Goal: Use online tool/utility: Utilize a website feature to perform a specific function

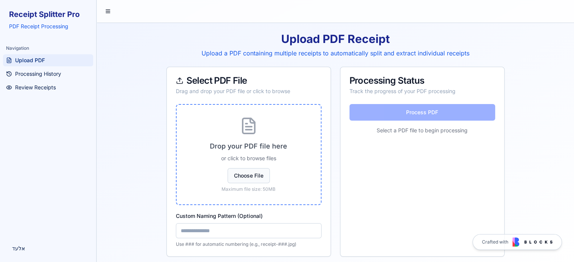
click at [256, 173] on button "Choose File" at bounding box center [248, 175] width 42 height 15
click at [244, 173] on button "Choose File" at bounding box center [248, 175] width 42 height 15
click at [255, 179] on button "Choose File" at bounding box center [248, 175] width 42 height 15
click at [261, 176] on button "Choose File" at bounding box center [248, 175] width 42 height 15
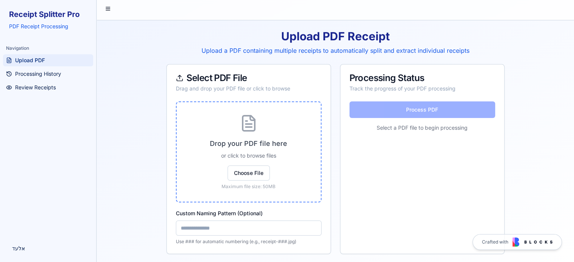
scroll to position [3, 0]
click at [61, 77] on span "Processing History" at bounding box center [38, 74] width 46 height 8
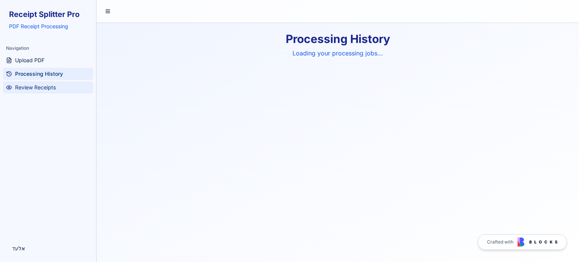
click at [51, 87] on span "Review Receipts" at bounding box center [35, 88] width 41 height 8
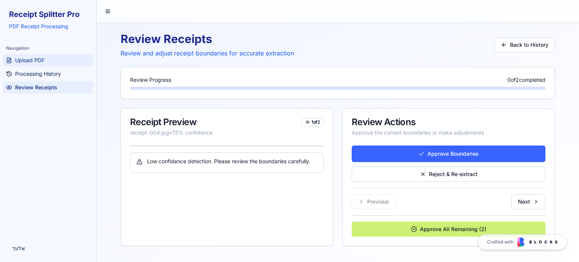
click at [48, 61] on link "Upload PDF" at bounding box center [48, 60] width 90 height 12
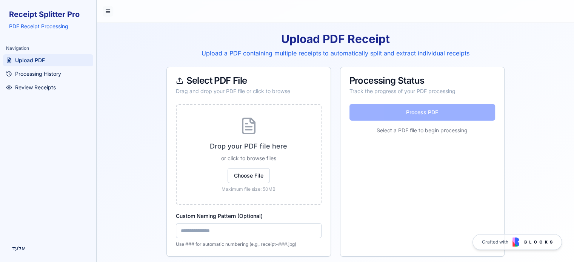
click at [107, 9] on button at bounding box center [108, 11] width 11 height 11
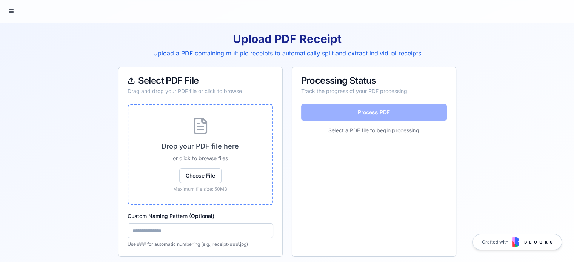
click at [199, 127] on icon at bounding box center [200, 126] width 18 height 18
click at [204, 173] on button "Choose File" at bounding box center [200, 175] width 42 height 15
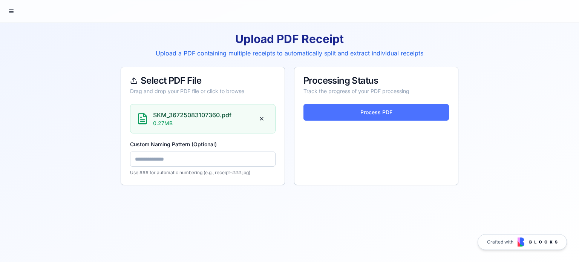
click at [356, 114] on button "Process PDF" at bounding box center [377, 112] width 146 height 17
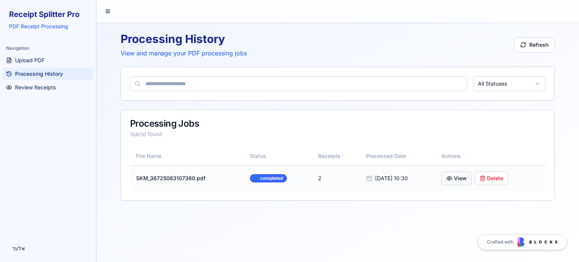
click at [449, 175] on button "View" at bounding box center [457, 179] width 30 height 14
